Goal: Information Seeking & Learning: Find specific fact

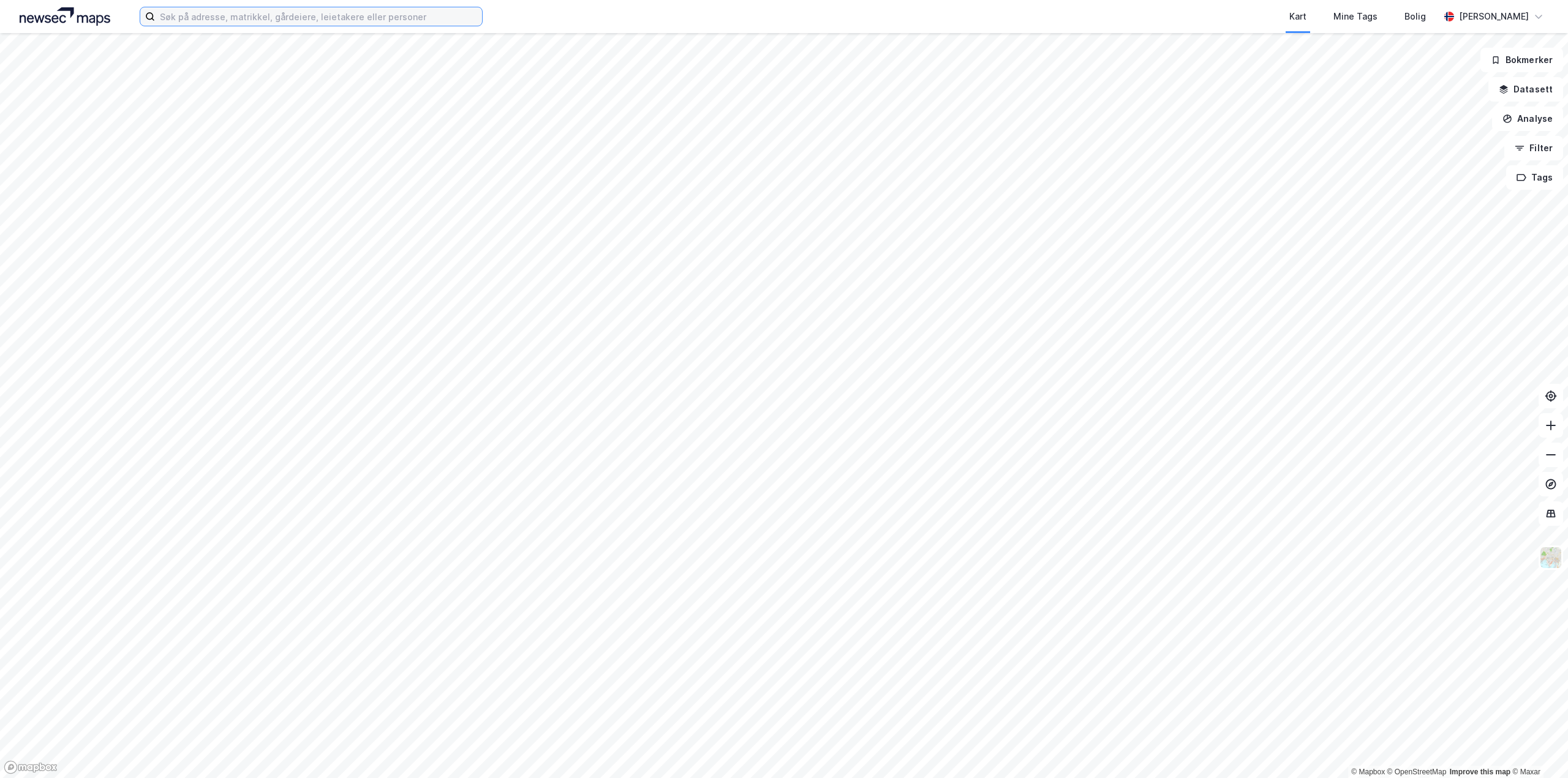
click at [204, 18] on input at bounding box center [318, 16] width 327 height 18
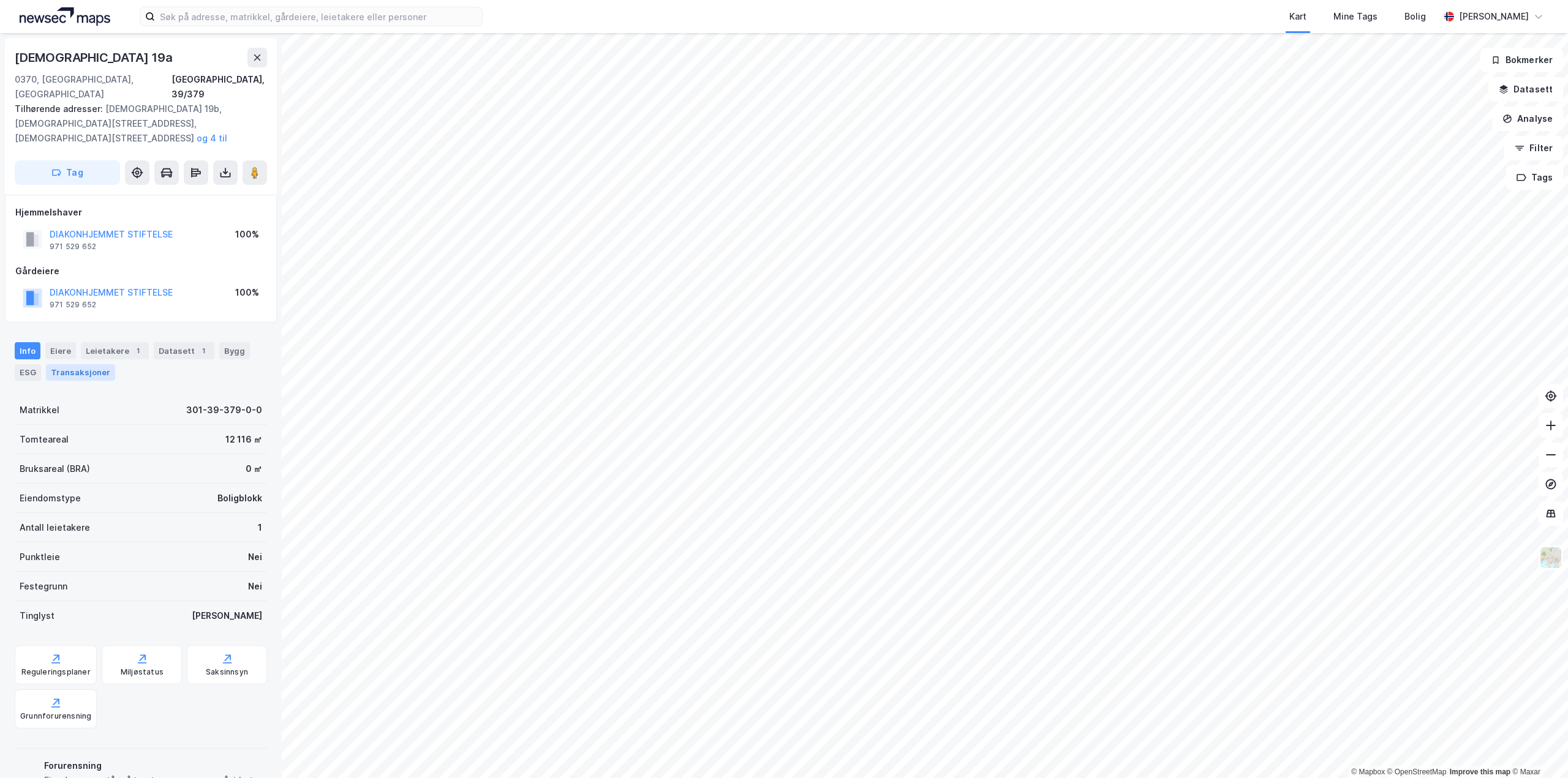
click at [85, 364] on div "Transaksjoner" at bounding box center [81, 372] width 69 height 16
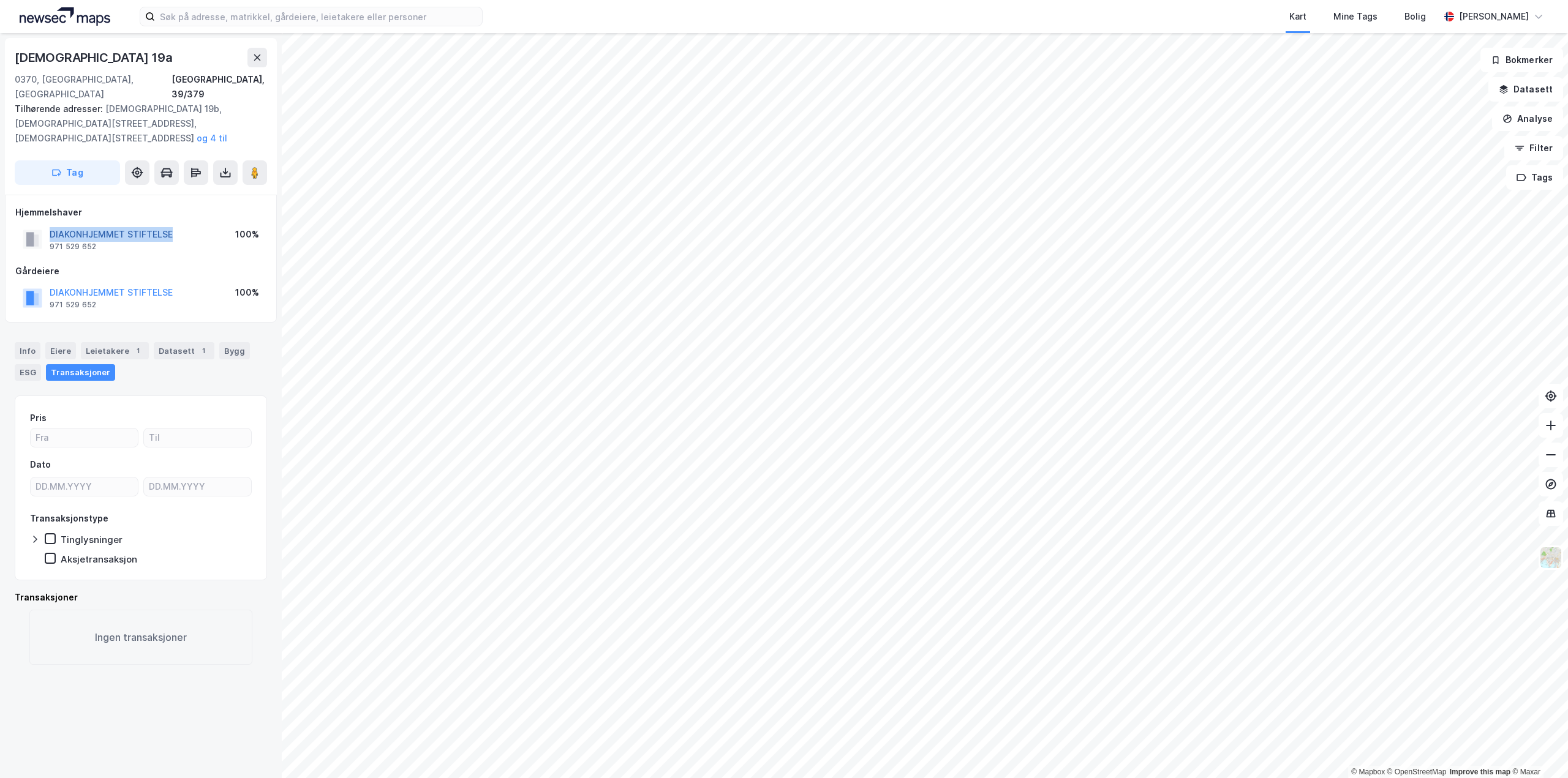
drag, startPoint x: 184, startPoint y: 205, endPoint x: 50, endPoint y: 207, distance: 134.0
click at [50, 225] on div "DIAKONHJEMMET STIFTELSE 971 529 652 100%" at bounding box center [141, 240] width 251 height 30
copy button "DIAKONHJEMMET STIFTELSE"
